Goal: Navigation & Orientation: Find specific page/section

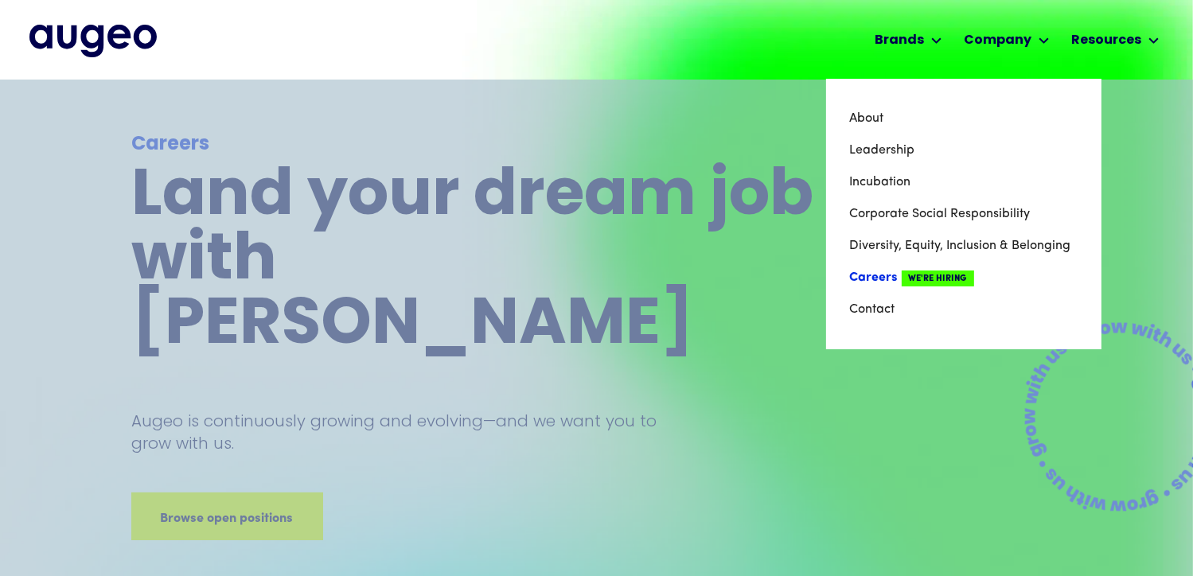
click at [887, 279] on link "Careers We're Hiring" at bounding box center [964, 278] width 228 height 32
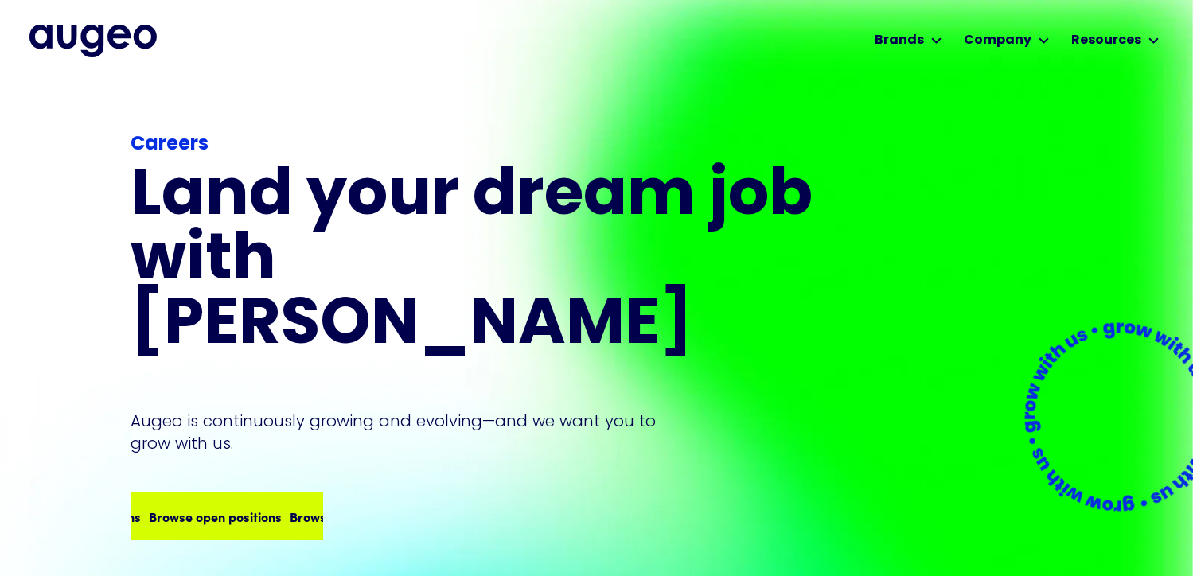
click at [226, 507] on div "Browse open positions" at bounding box center [159, 516] width 133 height 19
